Goal: Navigation & Orientation: Go to known website

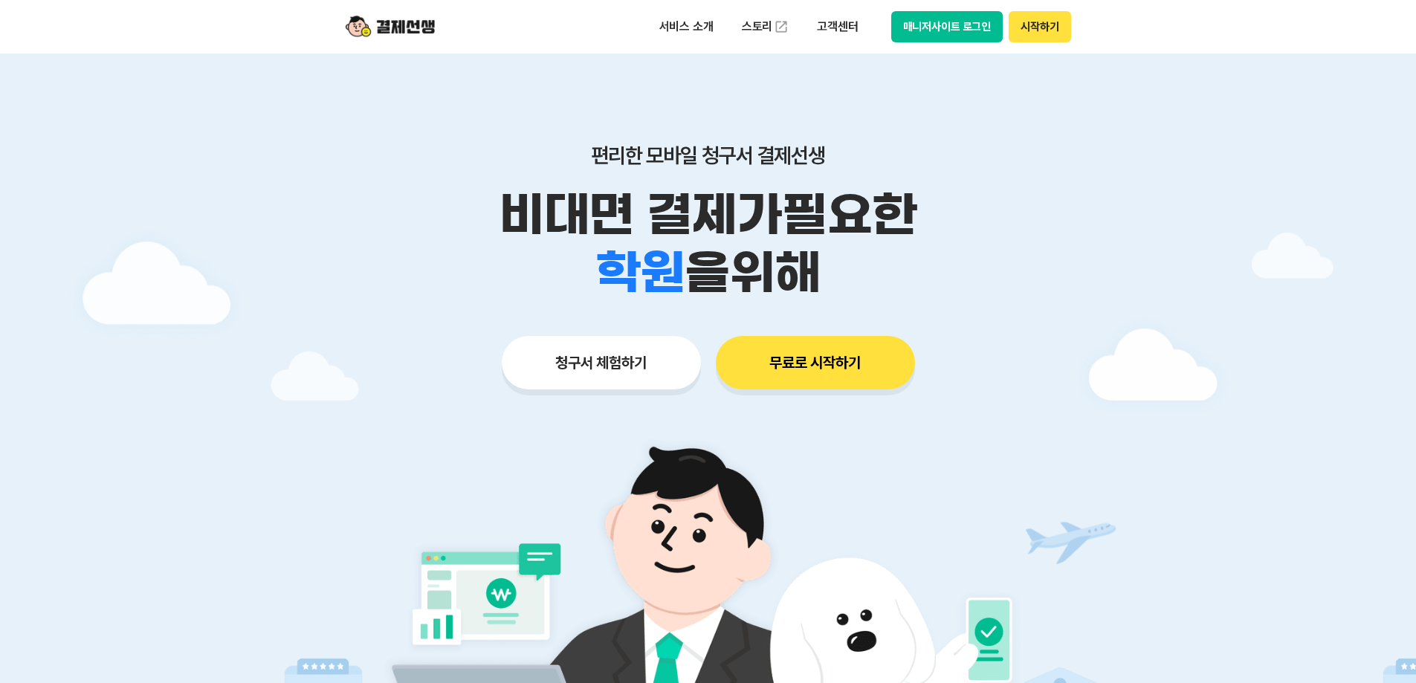
click at [944, 22] on button "매니저사이트 로그인" at bounding box center [947, 26] width 112 height 31
click at [959, 36] on button "매니저사이트 로그인" at bounding box center [947, 26] width 112 height 31
click at [914, 22] on button "매니저사이트 로그인" at bounding box center [947, 26] width 112 height 31
